Goal: Transaction & Acquisition: Register for event/course

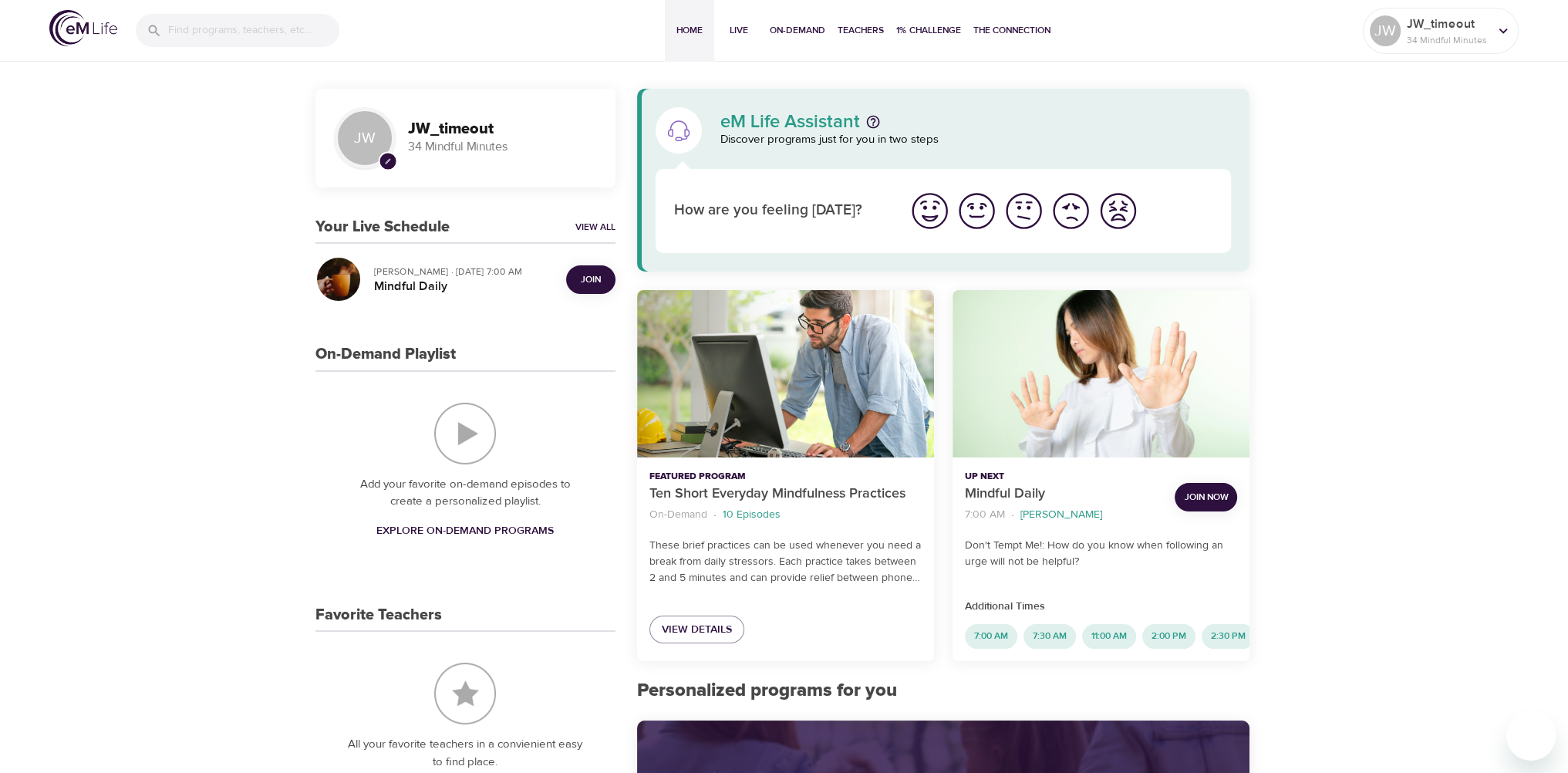
click at [529, 125] on h3 "JW_timeout" at bounding box center [502, 129] width 189 height 17
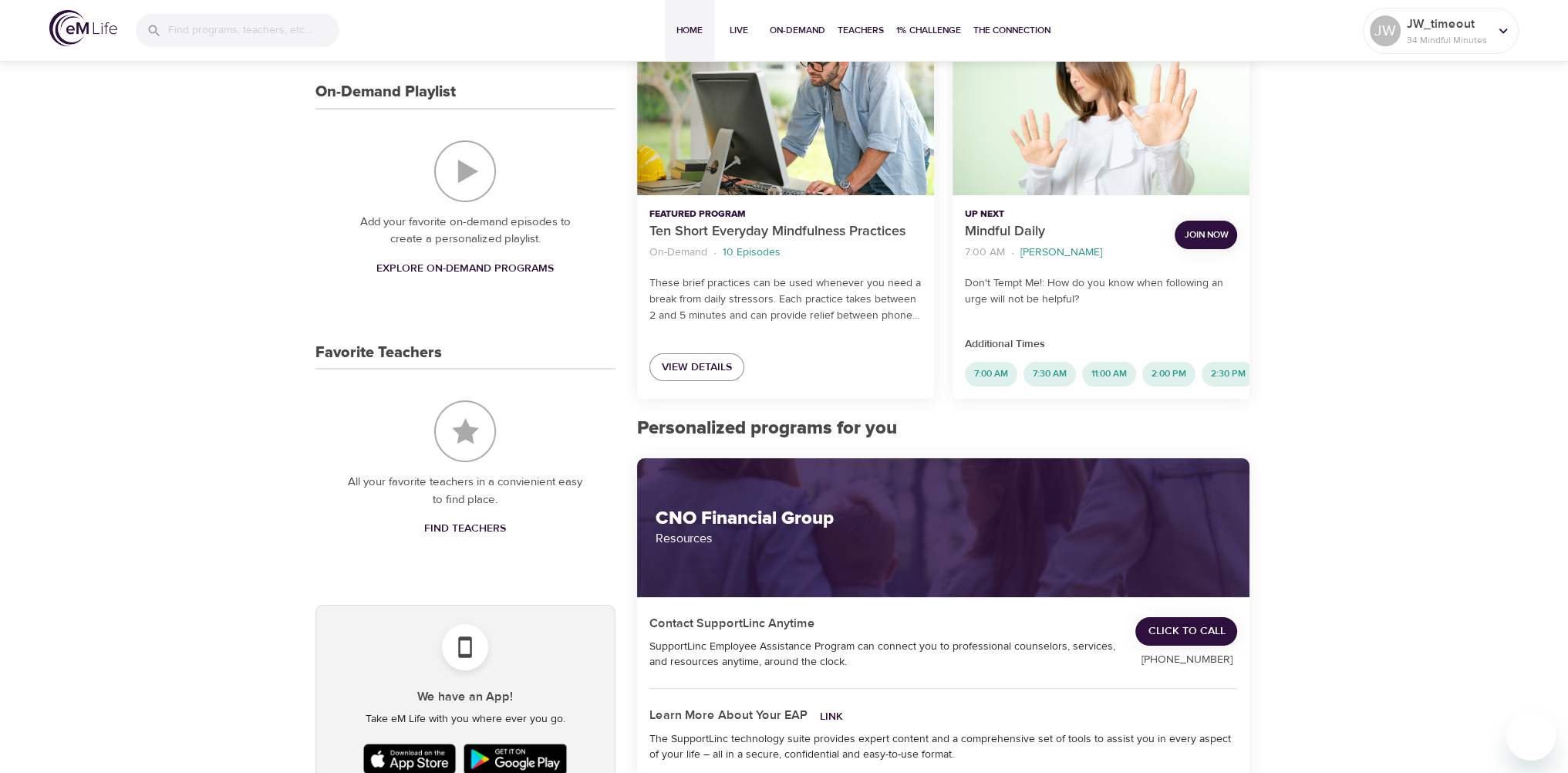
scroll to position [154, 0]
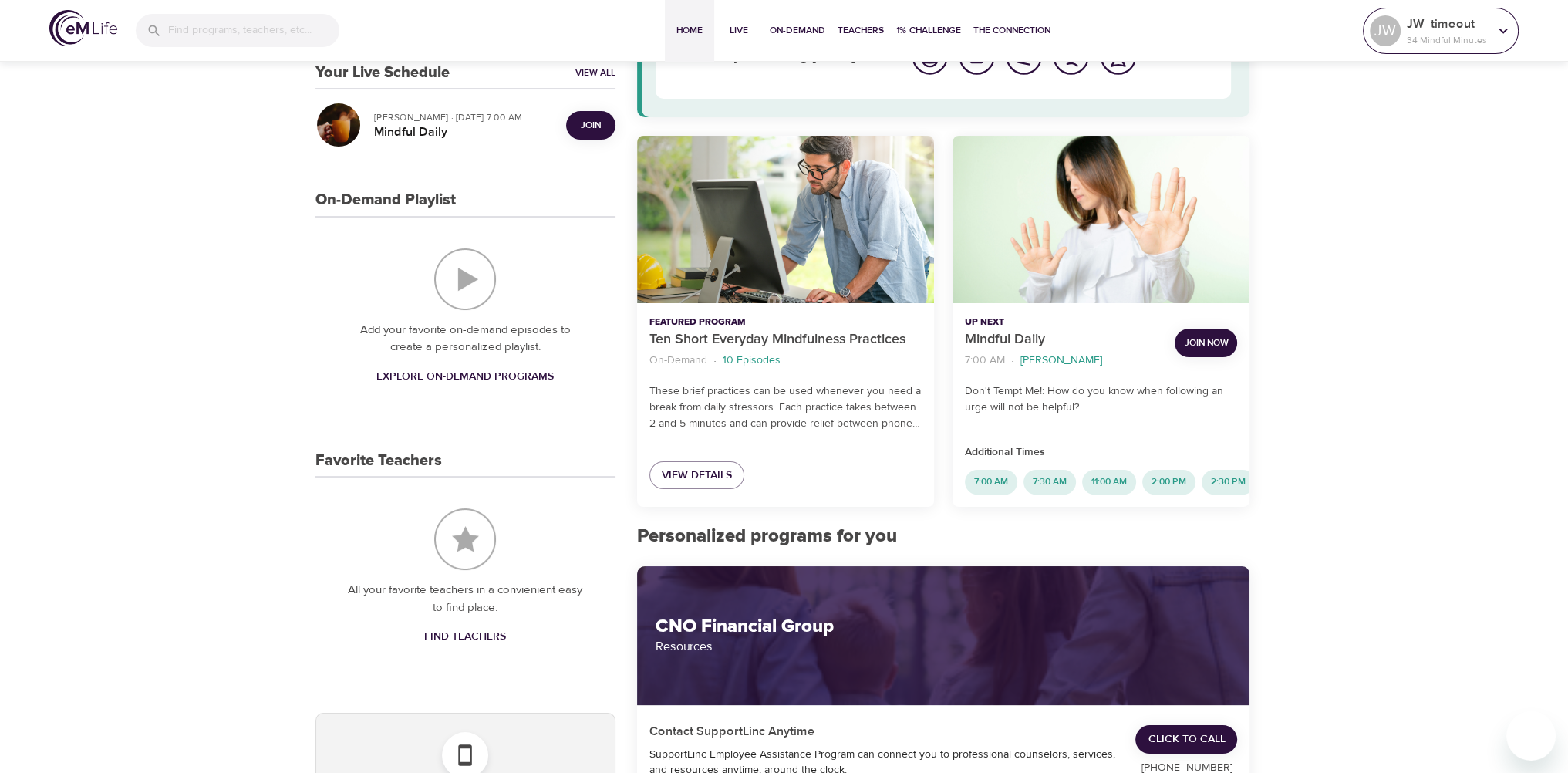
click at [1458, 20] on p "JW_timeout" at bounding box center [1448, 23] width 81 height 18
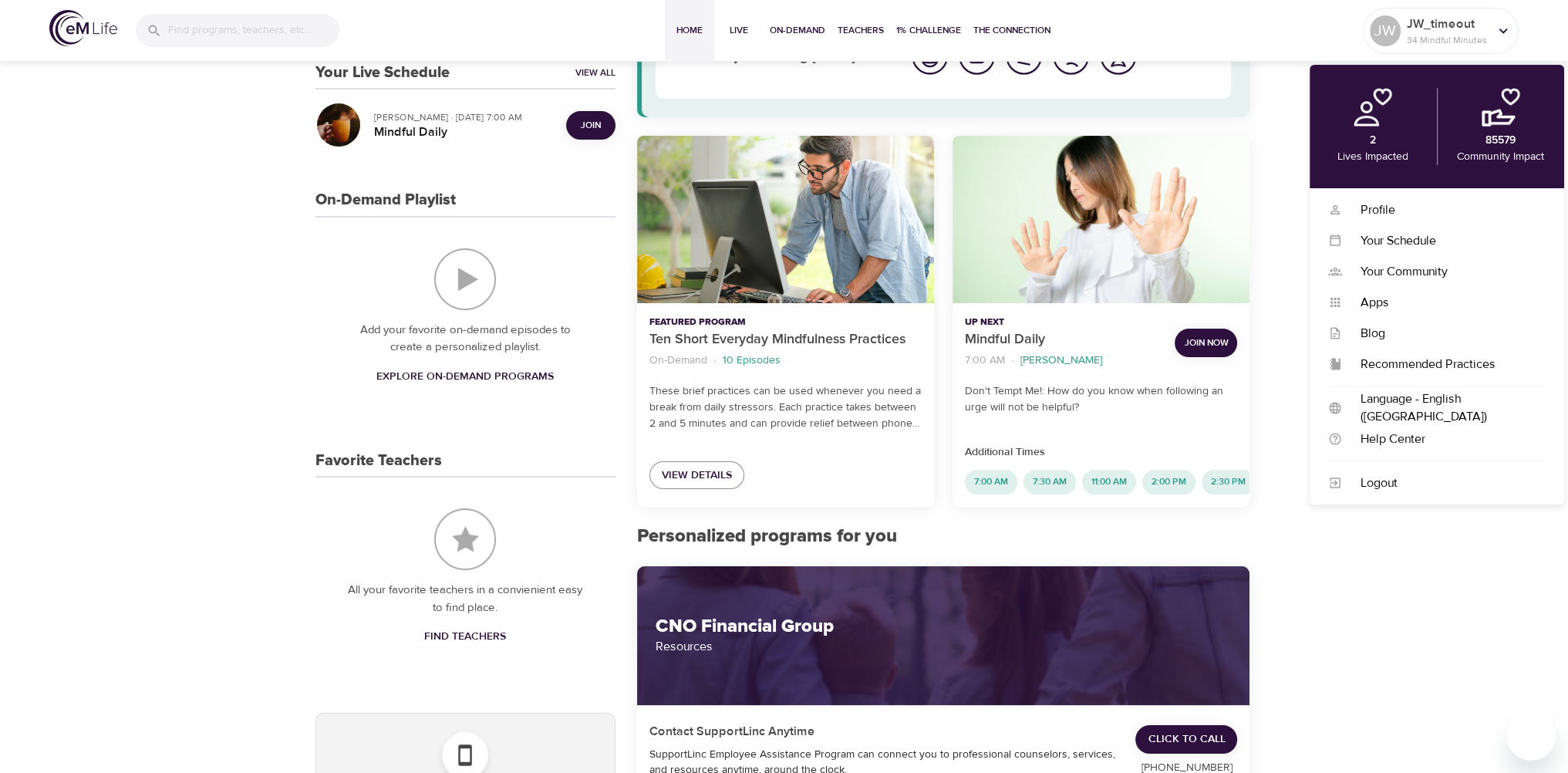
click at [1394, 653] on div "JW pencil JW_timeout 34 Mindful Minutes Your Live Schedule View All [PERSON_NAM…" at bounding box center [784, 760] width 1568 height 1714
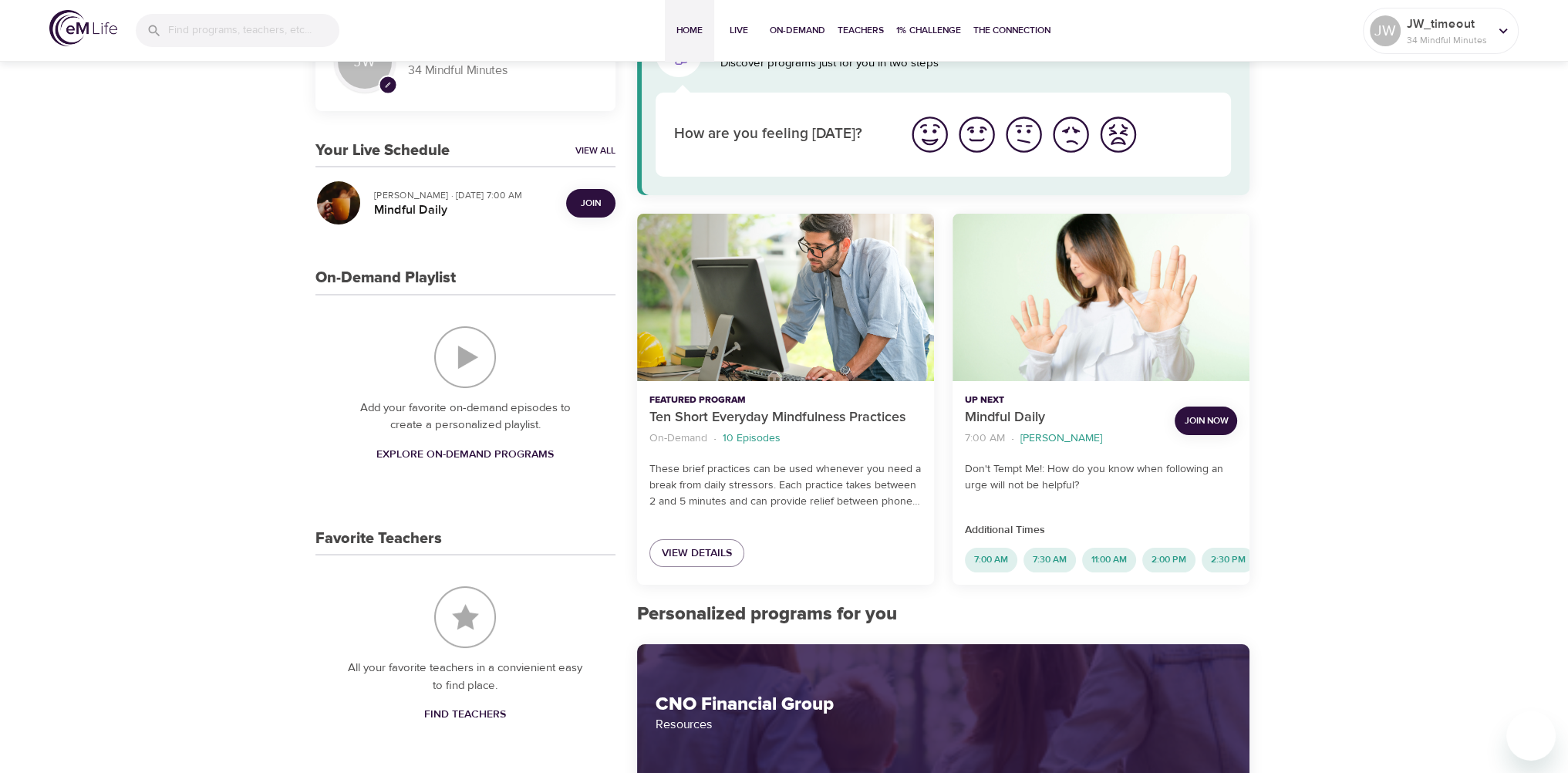
scroll to position [0, 0]
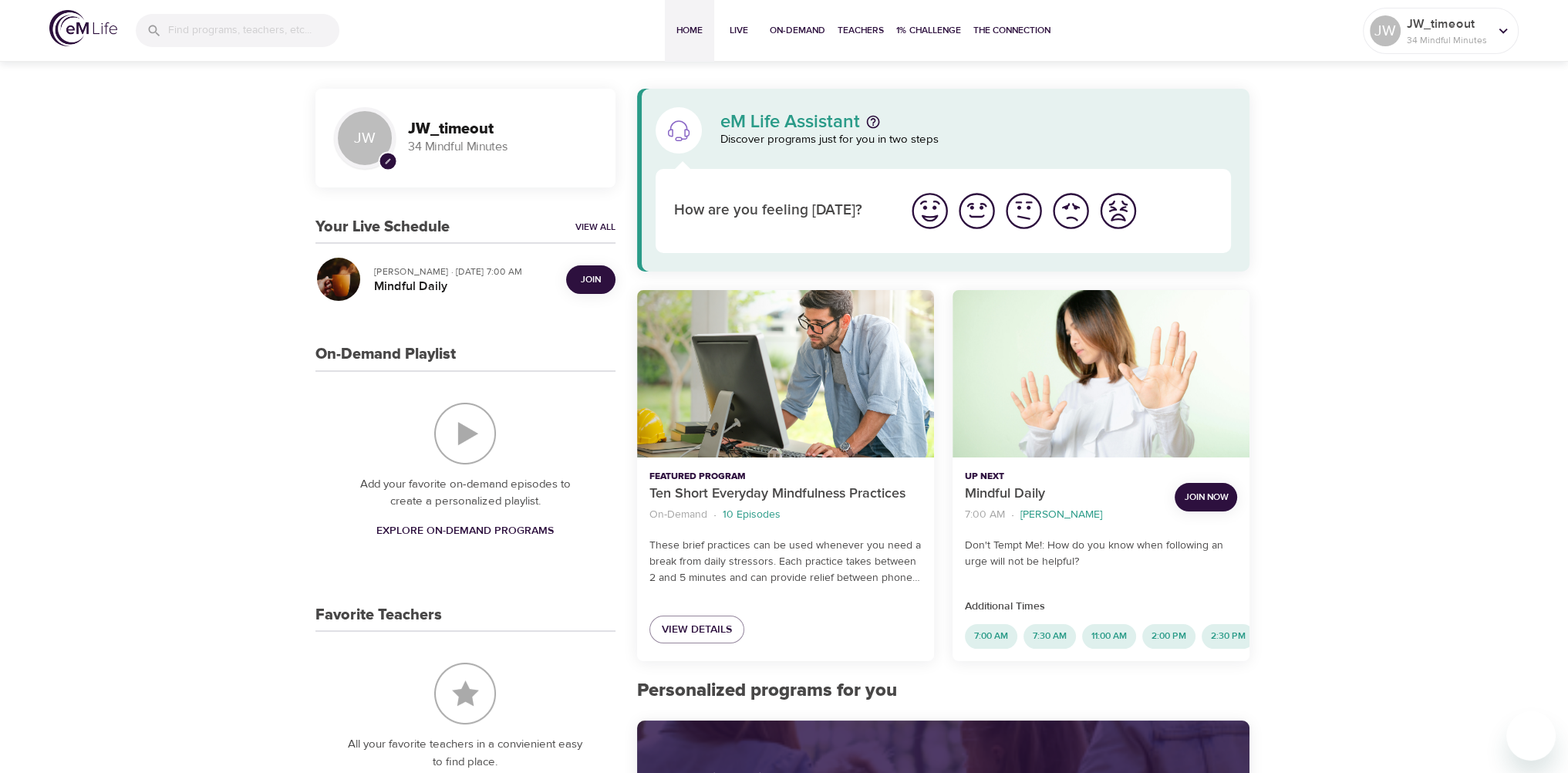
click at [1219, 489] on span "Join Now" at bounding box center [1206, 497] width 44 height 16
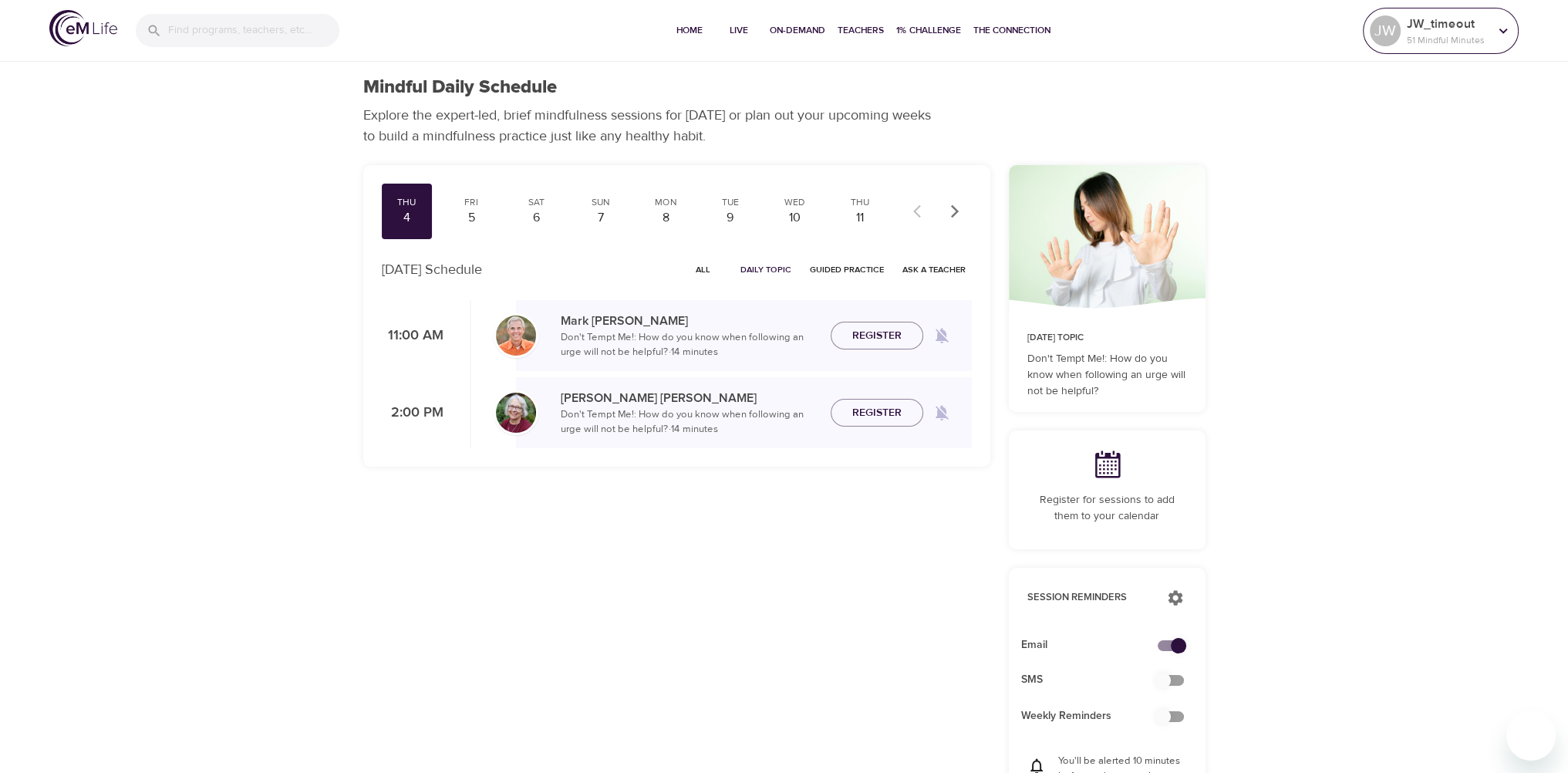
click at [1410, 15] on p "JW_timeout" at bounding box center [1448, 23] width 81 height 18
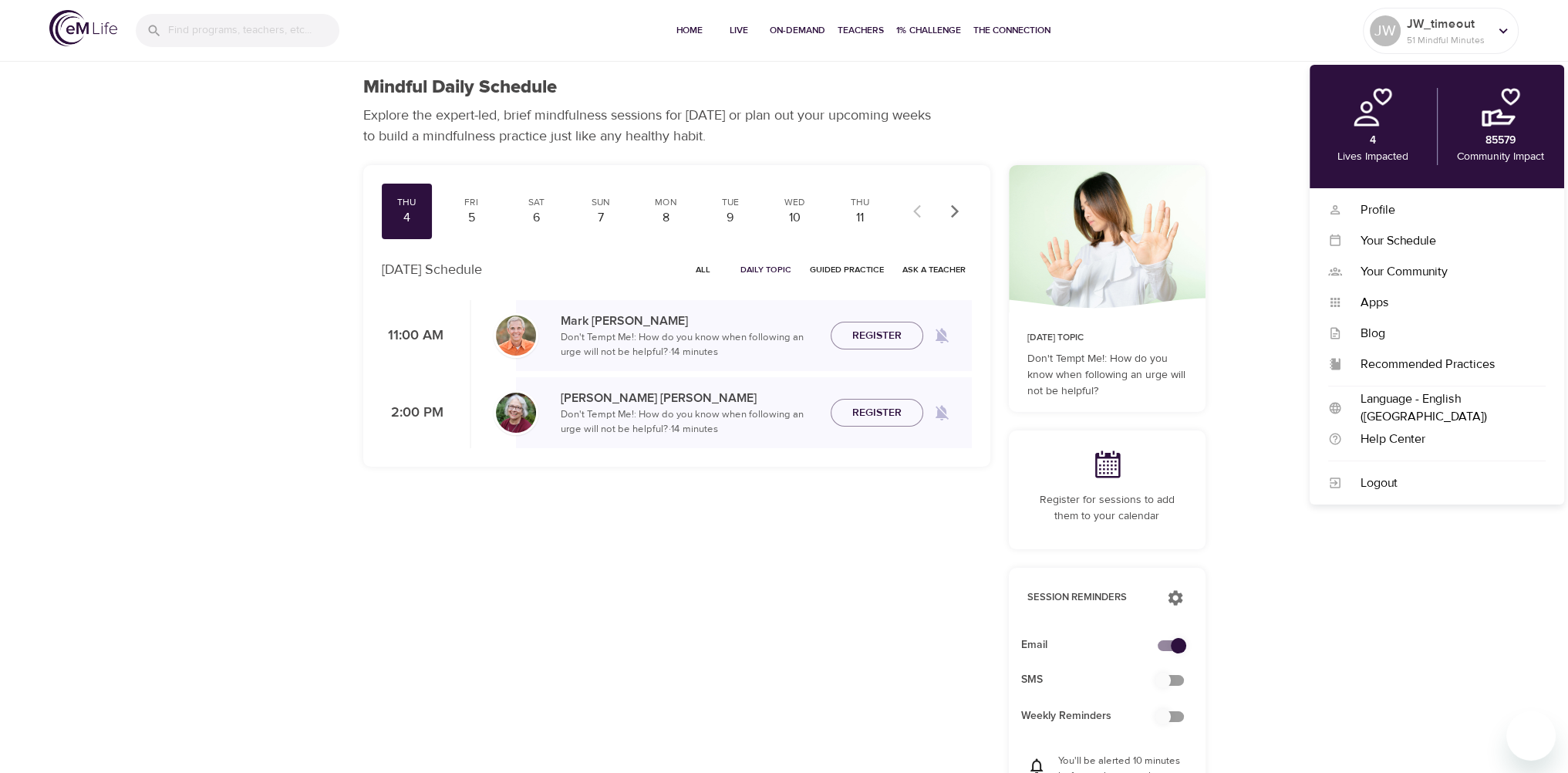
click at [1370, 120] on img at bounding box center [1373, 108] width 39 height 39
click at [1422, 243] on div "Your Schedule" at bounding box center [1444, 241] width 204 height 17
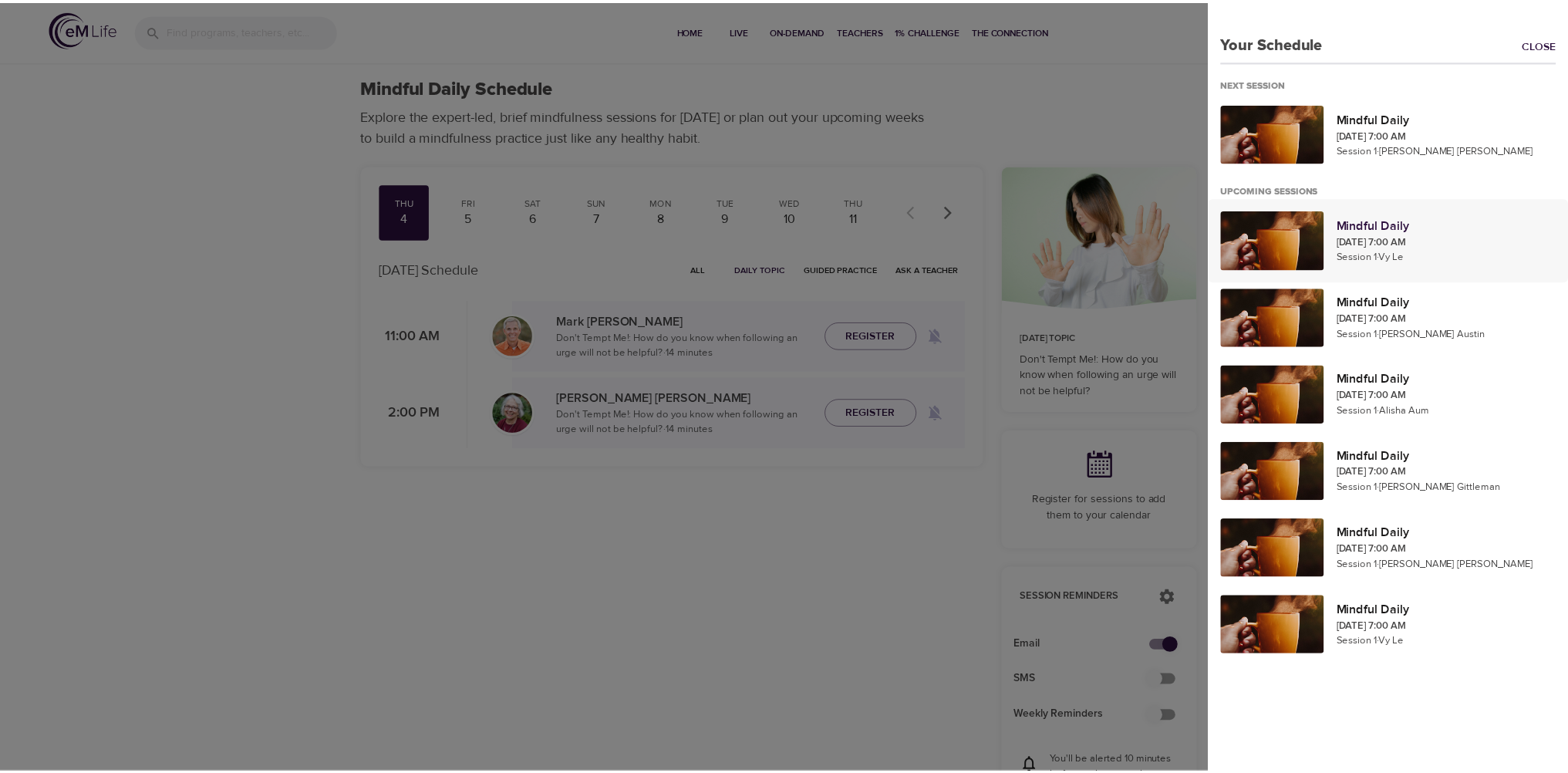
scroll to position [6, 0]
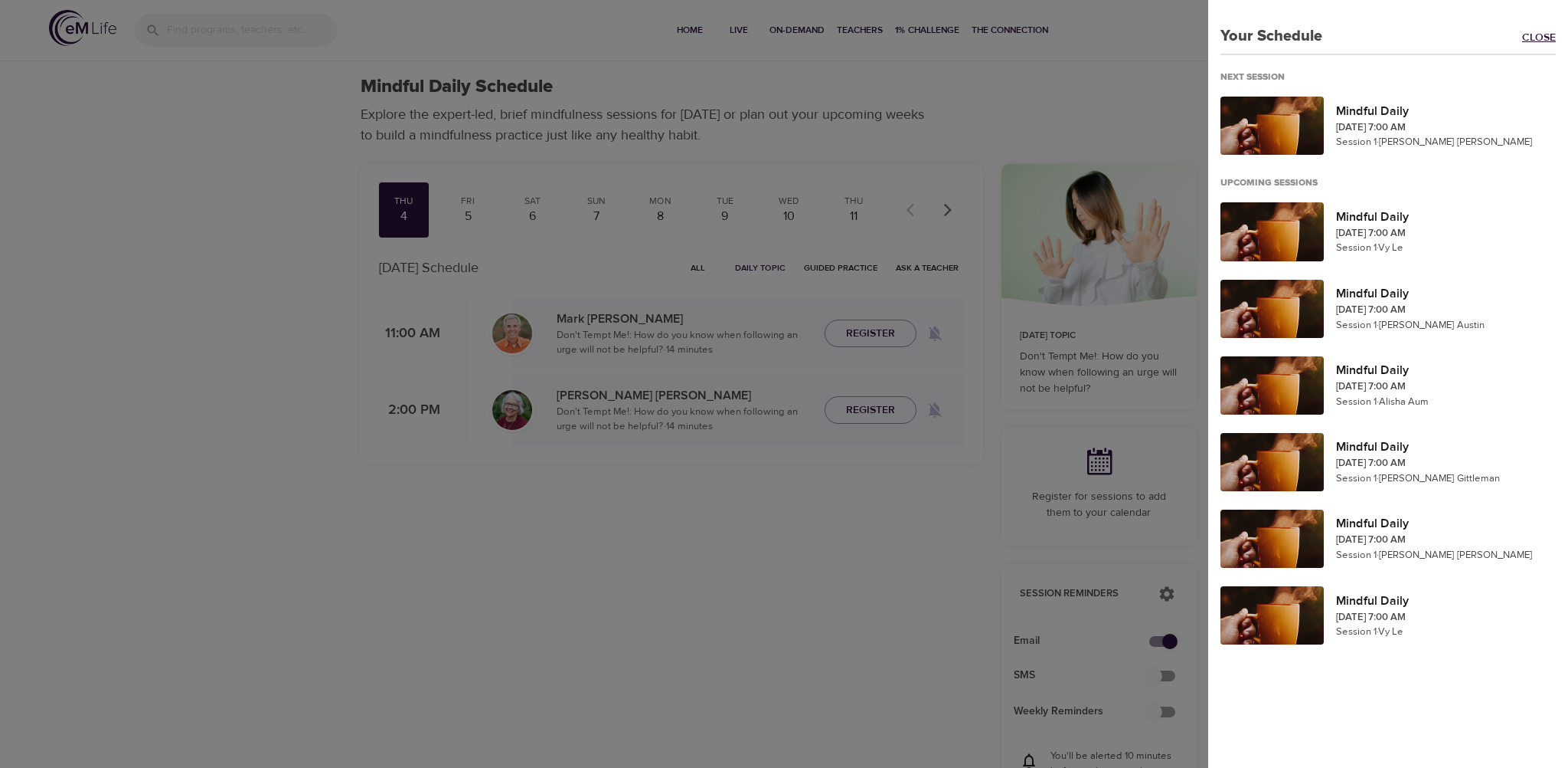
click at [1537, 39] on link "Close" at bounding box center [1545, 38] width 46 height 17
